Goal: Find specific page/section

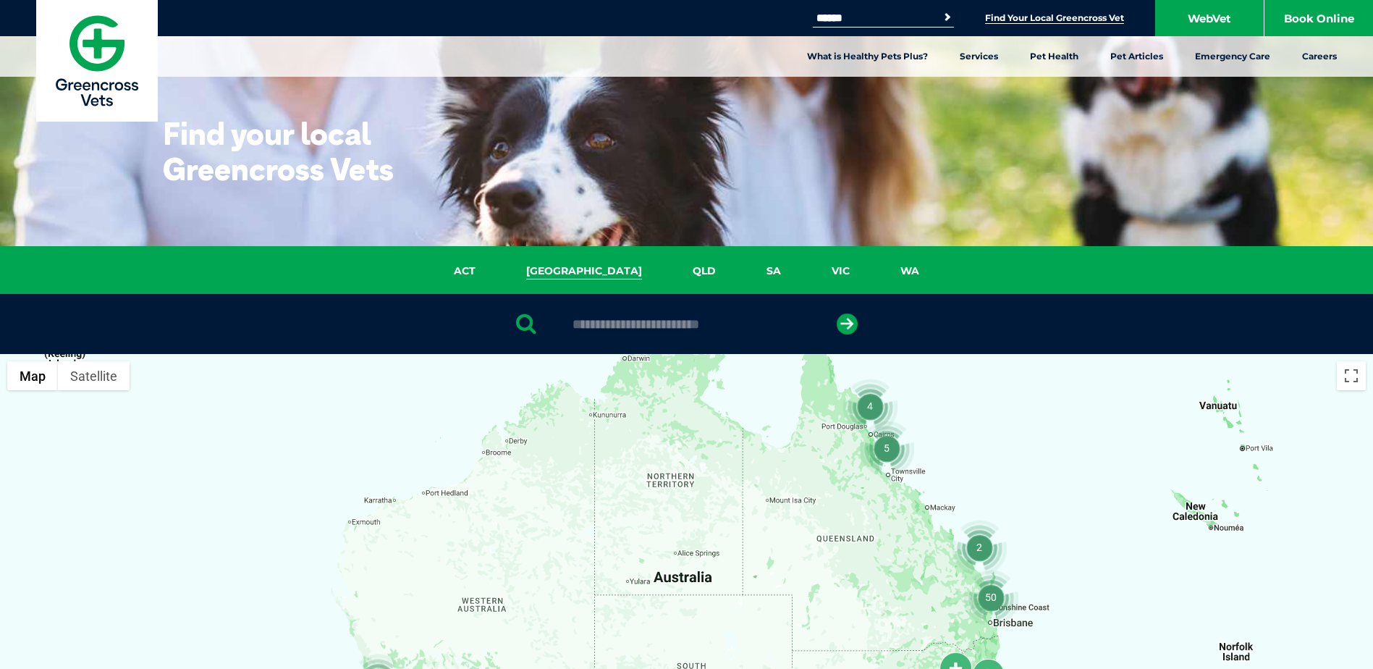
click at [588, 272] on link "[GEOGRAPHIC_DATA]" at bounding box center [584, 271] width 166 height 17
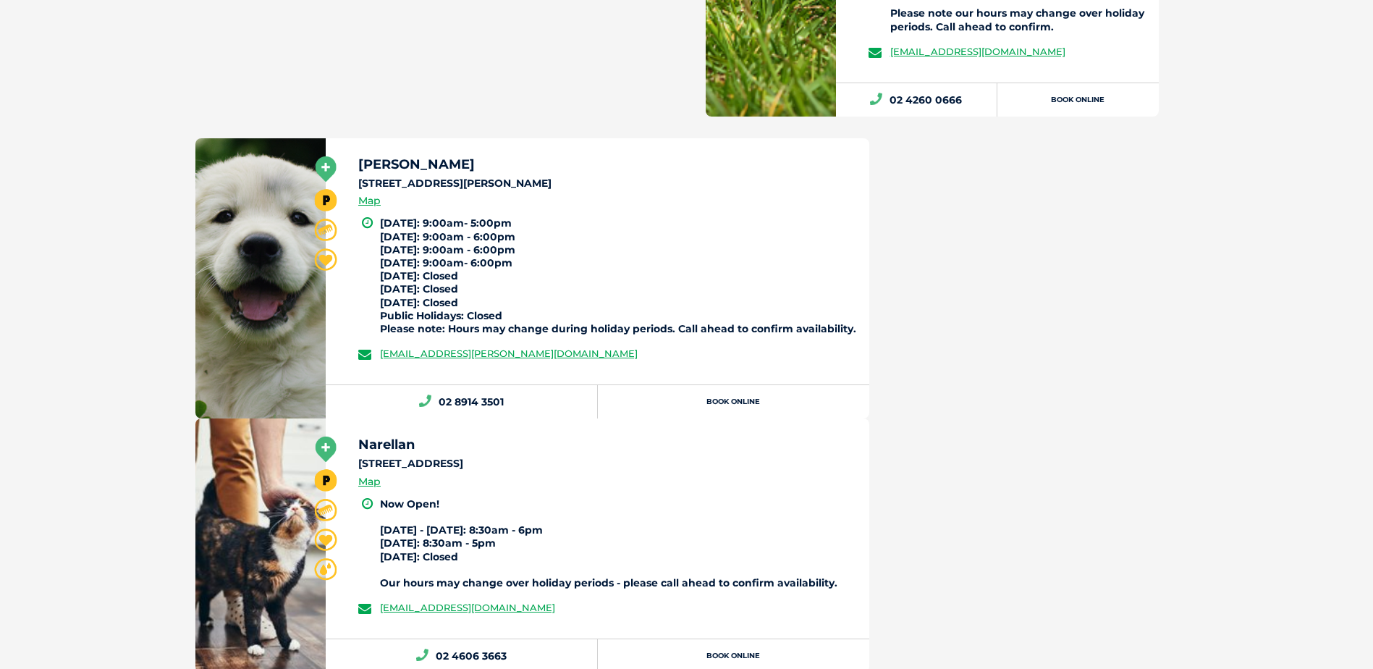
scroll to position [5253, 0]
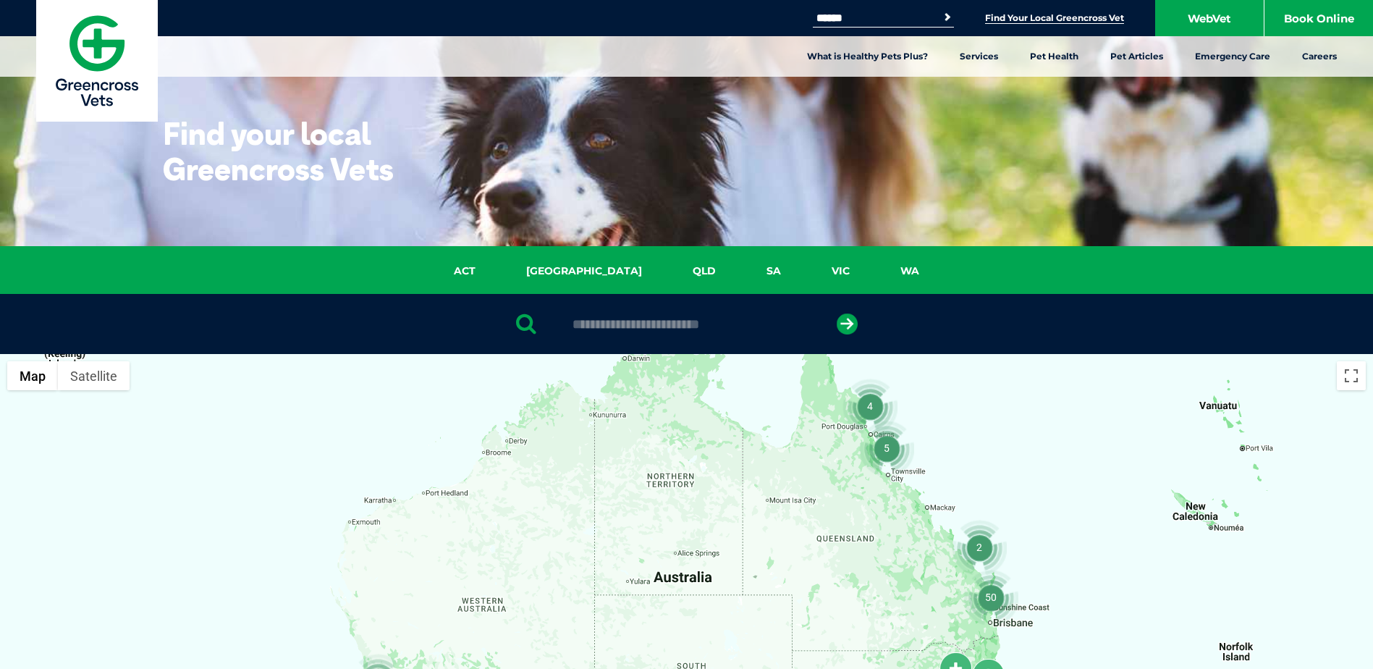
click at [580, 325] on input "text" at bounding box center [686, 324] width 242 height 14
type input "****"
click at [849, 326] on icon "submit" at bounding box center [847, 323] width 21 height 21
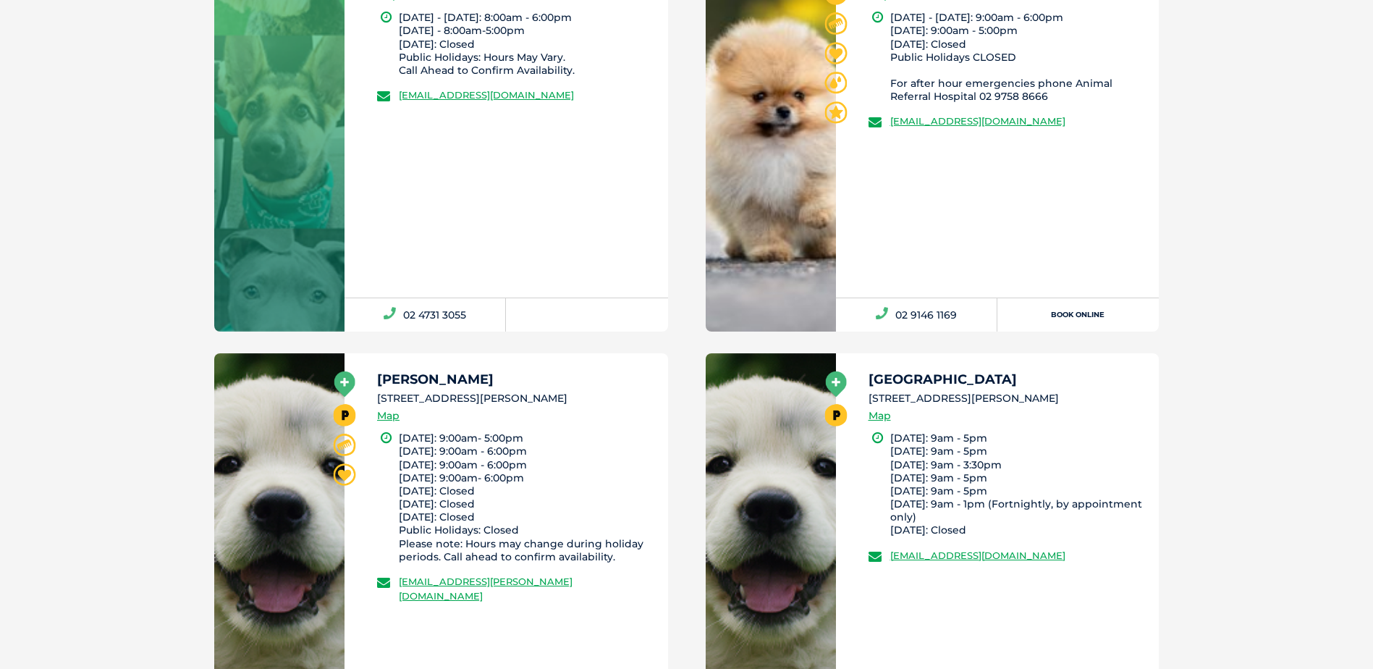
scroll to position [1439, 0]
